Goal: Task Accomplishment & Management: Use online tool/utility

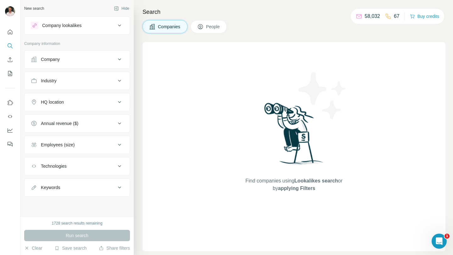
click at [65, 80] on div "Industry" at bounding box center [73, 81] width 85 height 6
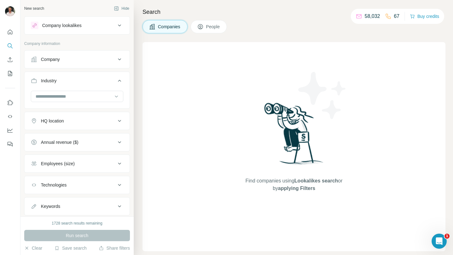
click at [66, 59] on div "Company" at bounding box center [73, 59] width 85 height 6
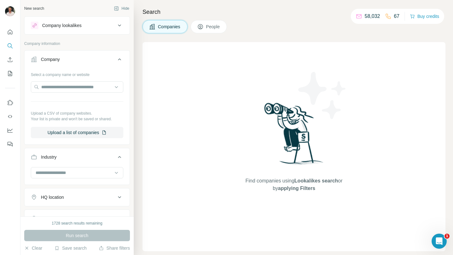
click at [203, 30] on button "People" at bounding box center [208, 26] width 36 height 13
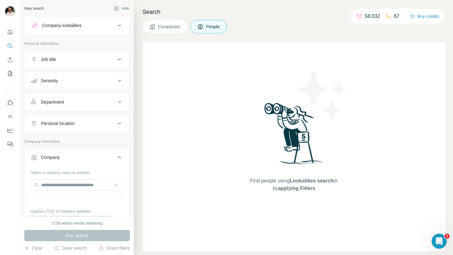
click at [55, 60] on div "Job title" at bounding box center [48, 59] width 15 height 6
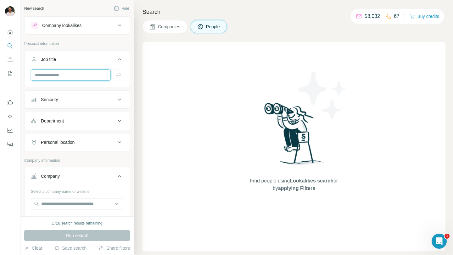
click at [55, 77] on input "text" at bounding box center [71, 74] width 80 height 11
click at [56, 206] on input "text" at bounding box center [77, 203] width 92 height 11
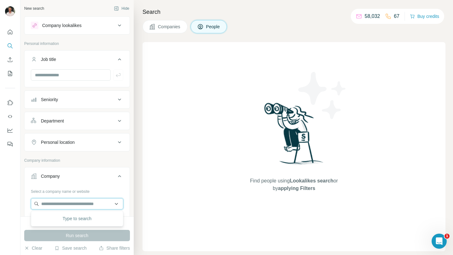
paste input "**********"
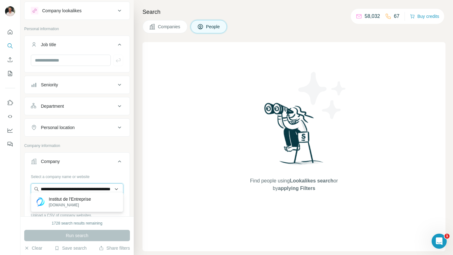
scroll to position [20, 0]
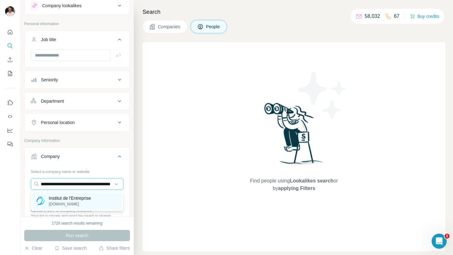
type input "**********"
click at [59, 203] on p "[DOMAIN_NAME]" at bounding box center [70, 204] width 42 height 6
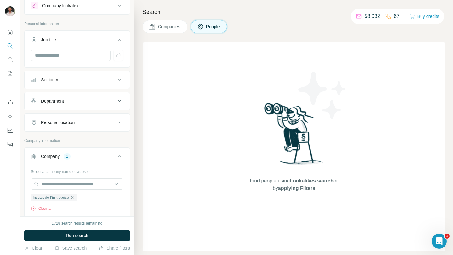
scroll to position [0, 0]
click at [68, 250] on button "Save search" at bounding box center [70, 248] width 32 height 6
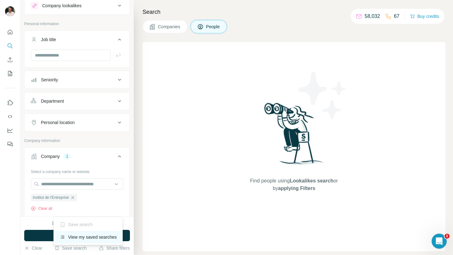
click at [86, 241] on div "View my saved searches" at bounding box center [88, 237] width 66 height 13
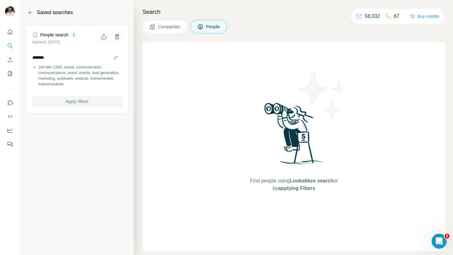
click at [85, 103] on span "Apply filters" at bounding box center [77, 101] width 23 height 6
